Goal: Task Accomplishment & Management: Complete application form

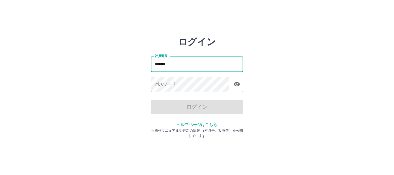
type input "*******"
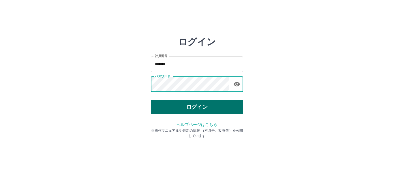
click at [173, 104] on button "ログイン" at bounding box center [197, 107] width 92 height 14
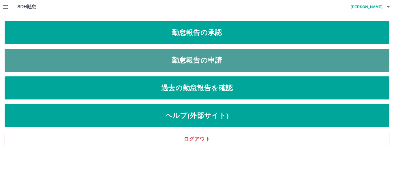
click at [200, 61] on link "勤怠報告の申請" at bounding box center [197, 60] width 384 height 23
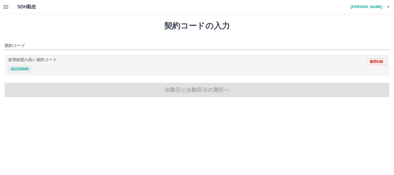
click at [22, 68] on button "43233005" at bounding box center [19, 68] width 23 height 7
type input "********"
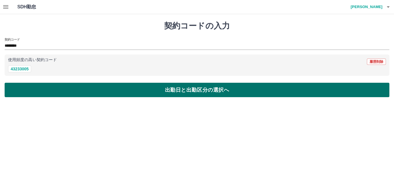
click at [74, 89] on button "出勤日と出勤区分の選択へ" at bounding box center [197, 90] width 384 height 14
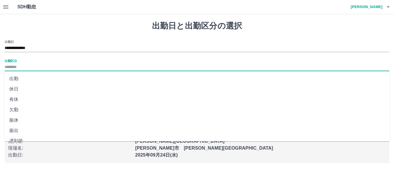
click at [10, 67] on input "出勤区分" at bounding box center [197, 67] width 384 height 7
click at [16, 79] on li "出勤" at bounding box center [197, 78] width 384 height 10
type input "**"
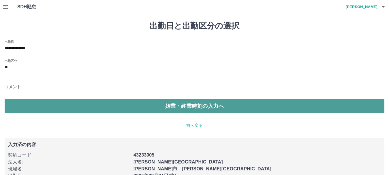
click at [48, 108] on button "始業・終業時刻の入力へ" at bounding box center [194, 106] width 379 height 14
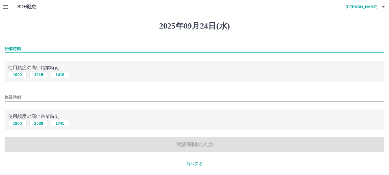
click at [8, 48] on input "始業時刻" at bounding box center [194, 49] width 379 height 8
type input "****"
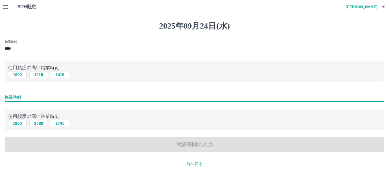
click at [11, 94] on input "終業時刻" at bounding box center [194, 97] width 379 height 8
type input "****"
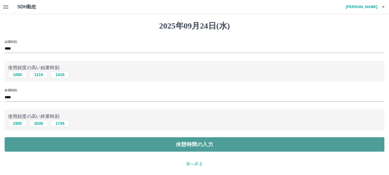
click at [101, 145] on button "休憩時間の入力" at bounding box center [194, 144] width 379 height 14
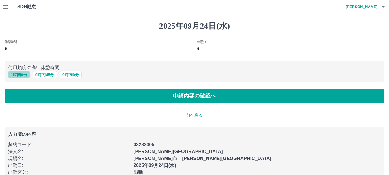
click at [23, 74] on button "1 時間 0 分" at bounding box center [19, 74] width 22 height 7
type input "*"
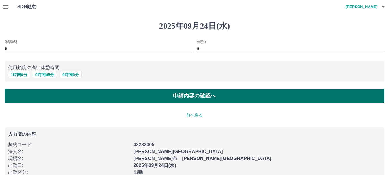
click at [64, 98] on button "申請内容の確認へ" at bounding box center [194, 95] width 379 height 14
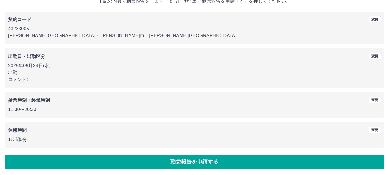
scroll to position [41, 0]
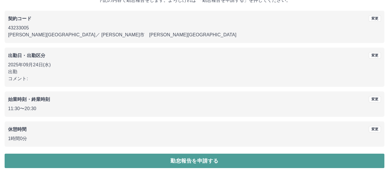
click at [179, 159] on button "勤怠報告を申請する" at bounding box center [194, 161] width 379 height 14
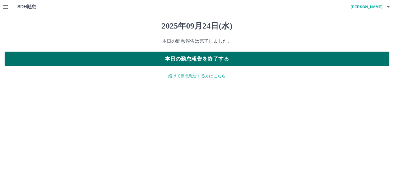
click at [230, 56] on button "本日の勤怠報告を終了する" at bounding box center [197, 59] width 384 height 14
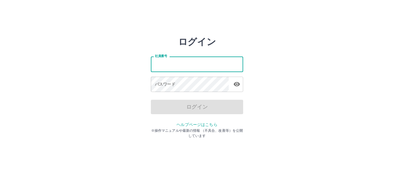
click at [159, 63] on input "社員番号" at bounding box center [197, 63] width 92 height 15
type input "*******"
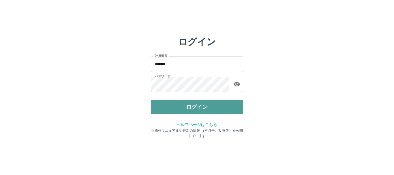
click at [185, 109] on button "ログイン" at bounding box center [197, 107] width 92 height 14
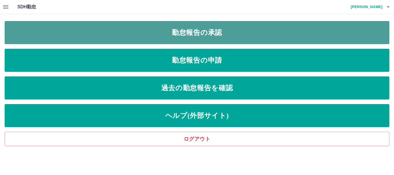
click at [187, 31] on link "勤怠報告の承認" at bounding box center [197, 32] width 384 height 23
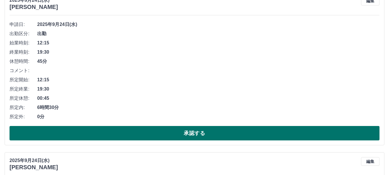
scroll to position [86, 0]
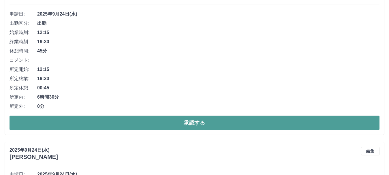
click at [86, 123] on button "承認する" at bounding box center [195, 123] width 370 height 14
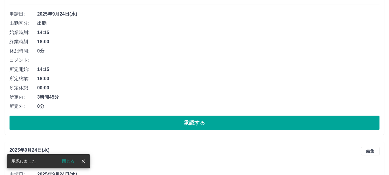
click at [86, 123] on button "承認する" at bounding box center [195, 123] width 370 height 14
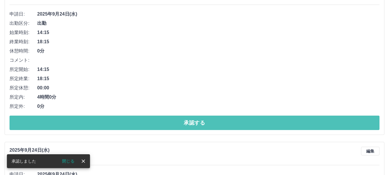
click at [86, 123] on button "承認する" at bounding box center [195, 123] width 370 height 14
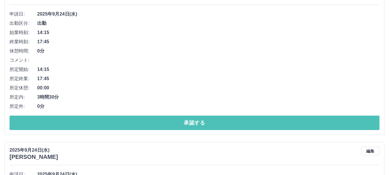
click at [85, 128] on button "承認する" at bounding box center [195, 123] width 370 height 14
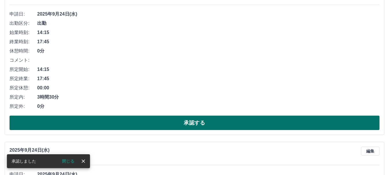
click at [86, 124] on button "承認する" at bounding box center [195, 123] width 370 height 14
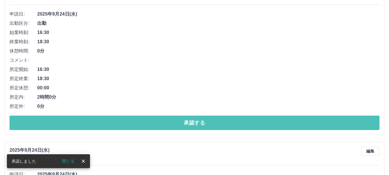
click at [85, 124] on button "承認する" at bounding box center [195, 123] width 370 height 14
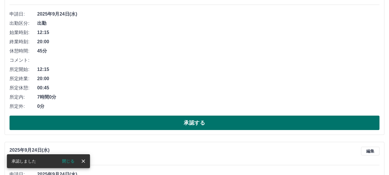
click at [85, 124] on button "承認する" at bounding box center [195, 123] width 370 height 14
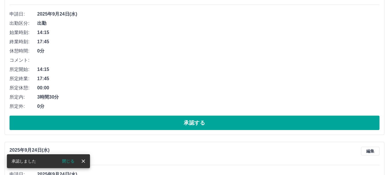
click at [85, 124] on button "承認する" at bounding box center [195, 123] width 370 height 14
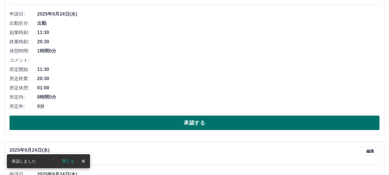
click at [81, 122] on button "承認する" at bounding box center [195, 123] width 370 height 14
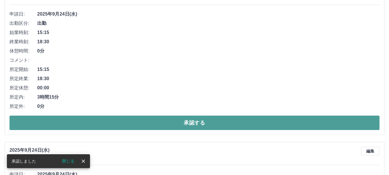
click at [79, 123] on button "承認する" at bounding box center [195, 123] width 370 height 14
click at [80, 128] on button "承認する" at bounding box center [195, 123] width 370 height 14
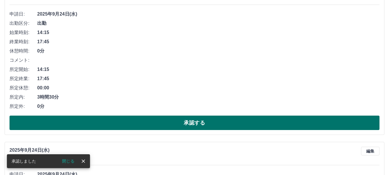
click at [84, 122] on button "承認する" at bounding box center [195, 123] width 370 height 14
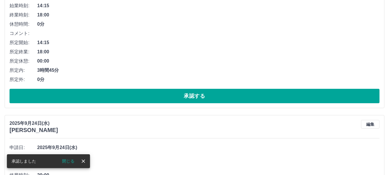
scroll to position [115, 0]
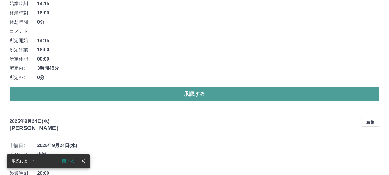
click at [85, 95] on button "承認する" at bounding box center [195, 94] width 370 height 14
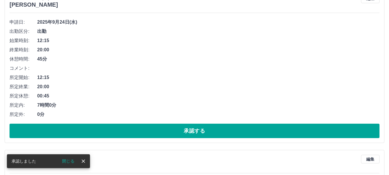
scroll to position [86, 0]
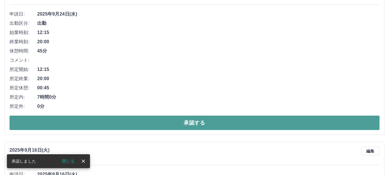
click at [92, 123] on button "承認する" at bounding box center [195, 123] width 370 height 14
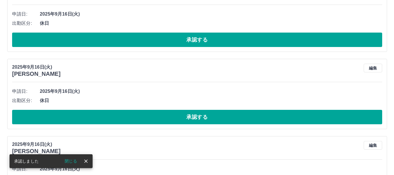
scroll to position [0, 0]
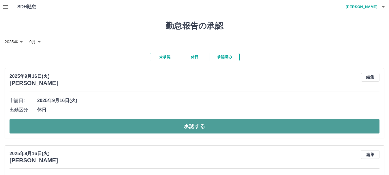
click at [71, 122] on button "承認する" at bounding box center [195, 126] width 370 height 14
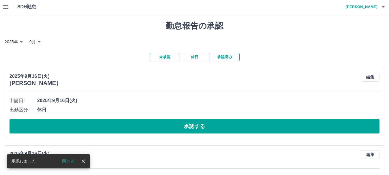
click at [71, 124] on button "承認する" at bounding box center [195, 126] width 370 height 14
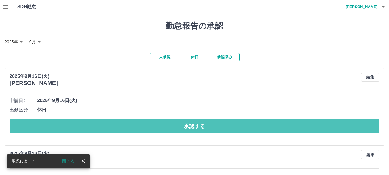
click at [71, 124] on button "承認する" at bounding box center [195, 126] width 370 height 14
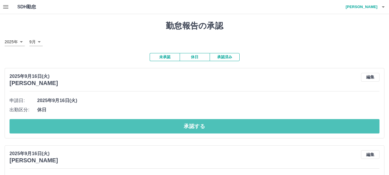
click at [71, 124] on button "承認する" at bounding box center [195, 126] width 370 height 14
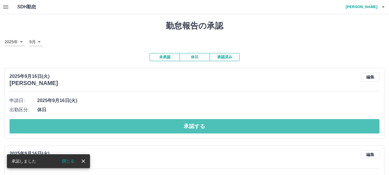
click at [71, 124] on button "承認する" at bounding box center [195, 126] width 370 height 14
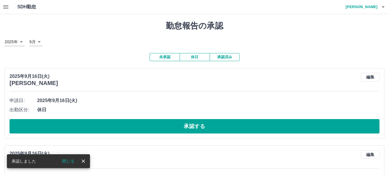
click at [71, 124] on button "承認する" at bounding box center [195, 126] width 370 height 14
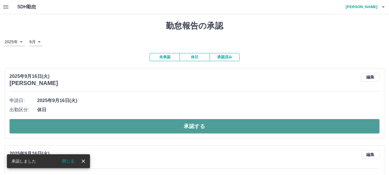
click at [70, 126] on button "承認する" at bounding box center [195, 126] width 370 height 14
click at [69, 128] on button "承認する" at bounding box center [195, 126] width 370 height 14
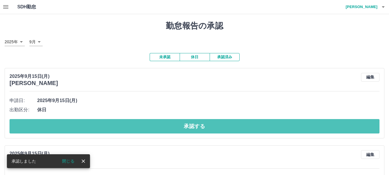
click at [69, 128] on button "承認する" at bounding box center [195, 126] width 370 height 14
click at [71, 128] on button "承認する" at bounding box center [195, 126] width 370 height 14
click at [74, 128] on button "承認する" at bounding box center [195, 126] width 370 height 14
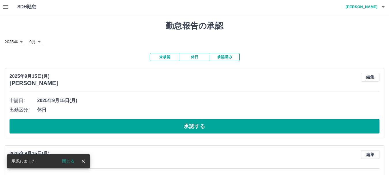
click at [74, 128] on button "承認する" at bounding box center [195, 126] width 370 height 14
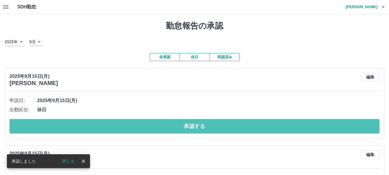
click at [74, 128] on button "承認する" at bounding box center [195, 126] width 370 height 14
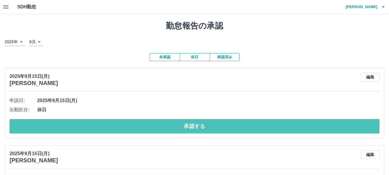
click at [74, 128] on button "承認する" at bounding box center [195, 126] width 370 height 14
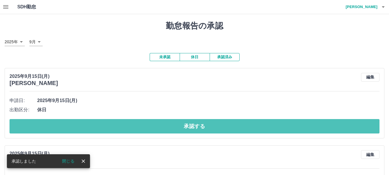
click at [78, 130] on button "承認する" at bounding box center [195, 126] width 370 height 14
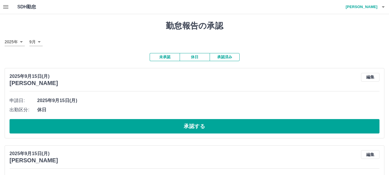
click at [78, 130] on button "承認する" at bounding box center [195, 126] width 370 height 14
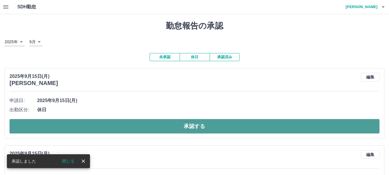
click at [81, 129] on button "承認する" at bounding box center [195, 126] width 370 height 14
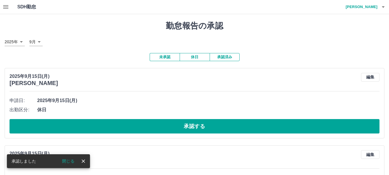
click at [81, 129] on button "承認する" at bounding box center [195, 126] width 370 height 14
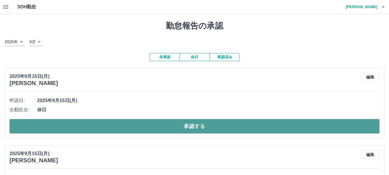
click at [80, 127] on button "承認する" at bounding box center [195, 126] width 370 height 14
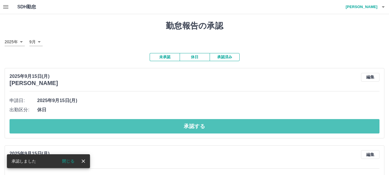
click at [80, 127] on button "承認する" at bounding box center [195, 126] width 370 height 14
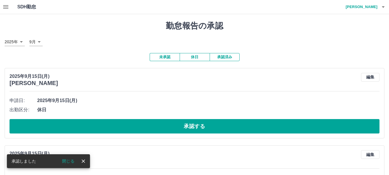
click at [80, 127] on button "承認する" at bounding box center [195, 126] width 370 height 14
click at [80, 127] on button "承認する" at bounding box center [197, 126] width 375 height 14
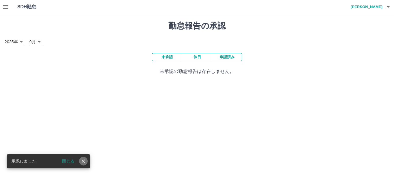
click at [84, 162] on icon "close" at bounding box center [83, 161] width 6 height 6
